Goal: Task Accomplishment & Management: Manage account settings

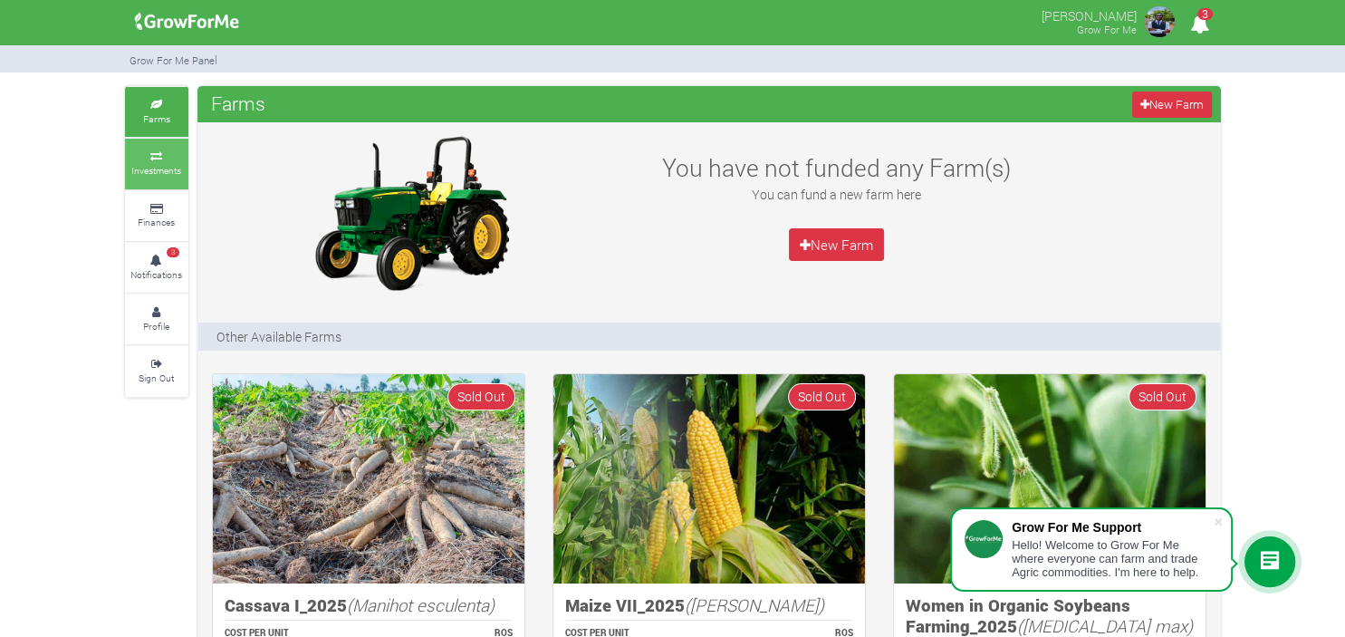
click at [147, 163] on link "Investments" at bounding box center [156, 164] width 63 height 50
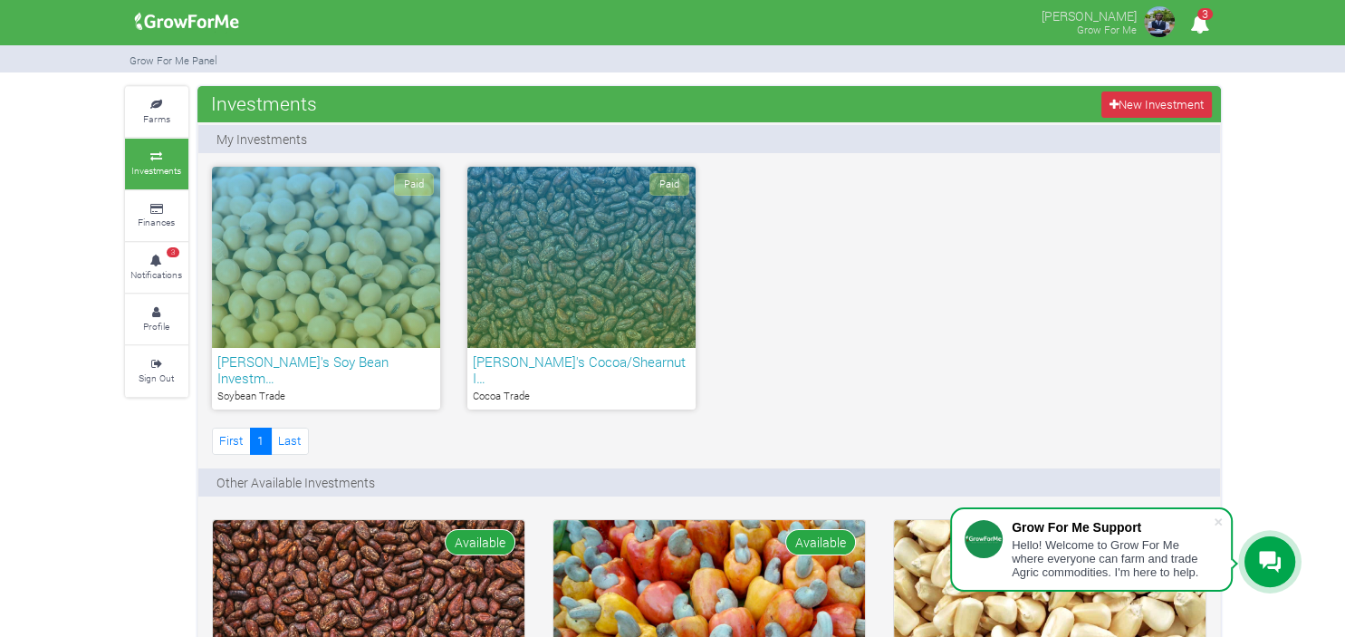
click at [1146, 29] on img at bounding box center [1160, 22] width 36 height 36
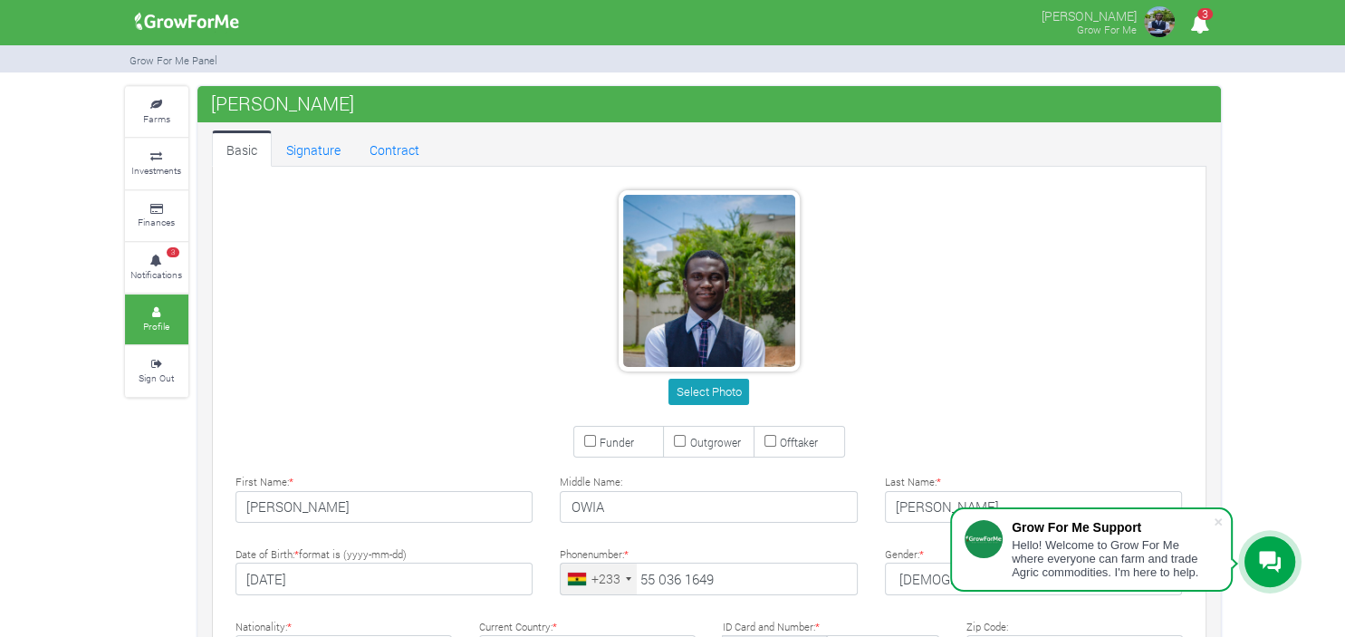
click at [143, 371] on small "Sign Out" at bounding box center [156, 377] width 35 height 13
